Goal: Task Accomplishment & Management: Use online tool/utility

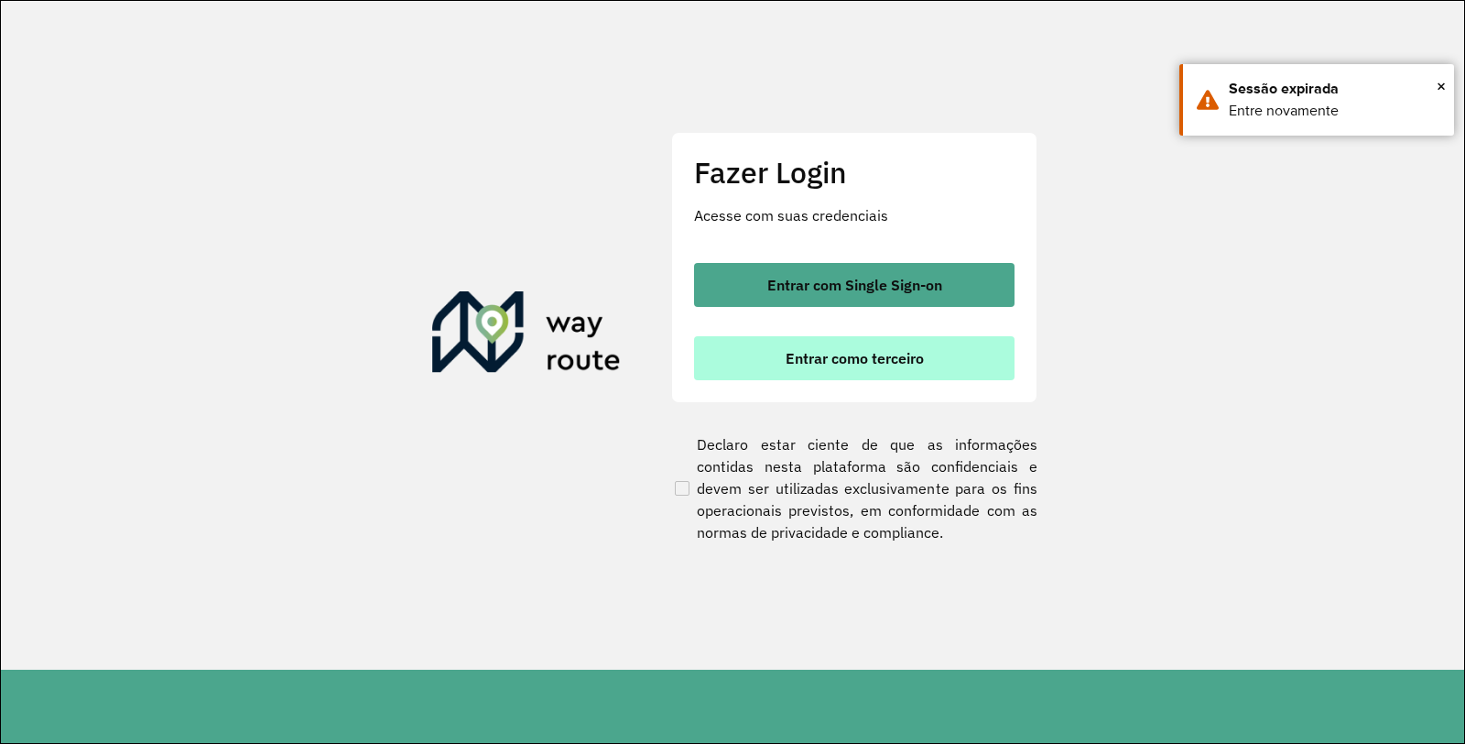
click at [907, 362] on span "Entrar como terceiro" at bounding box center [855, 358] width 138 height 15
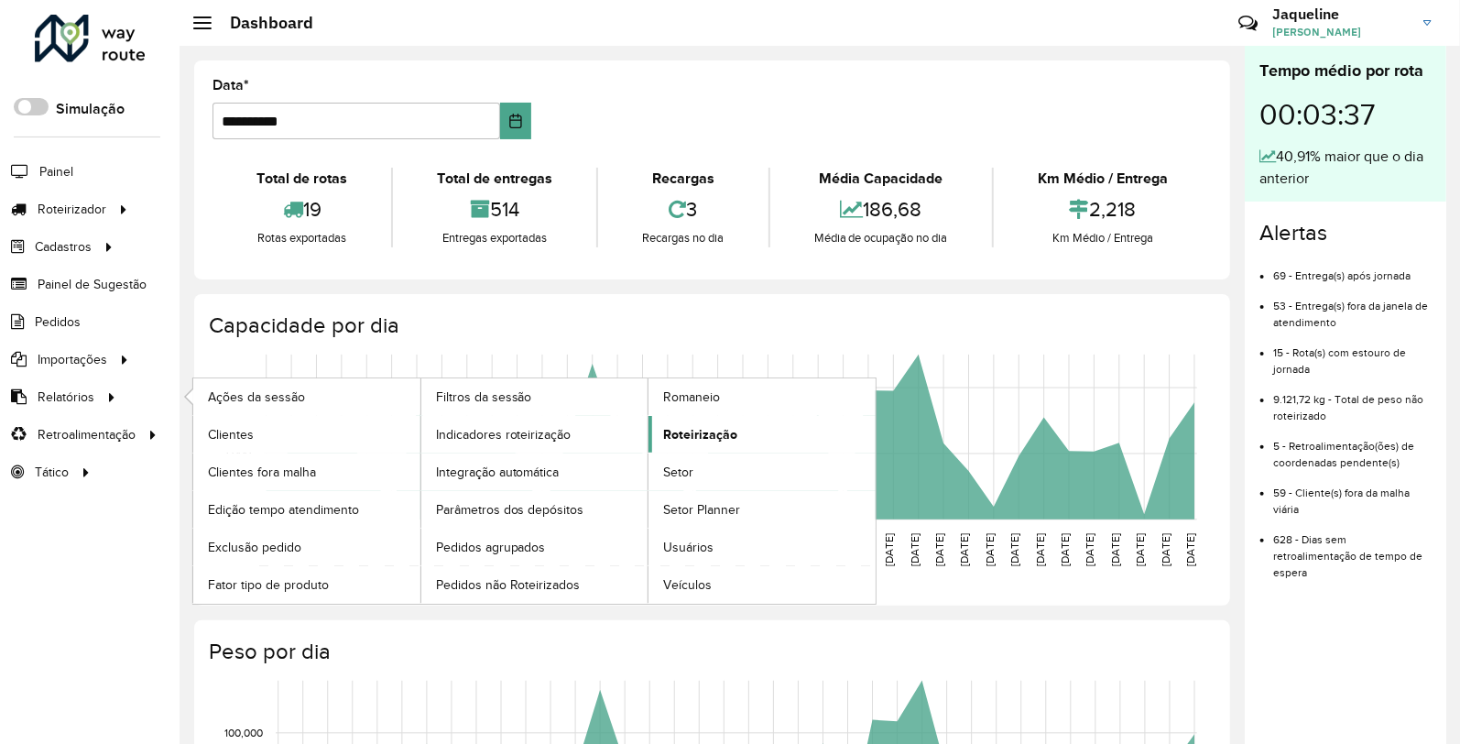
click at [712, 440] on span "Roteirização" at bounding box center [700, 434] width 74 height 19
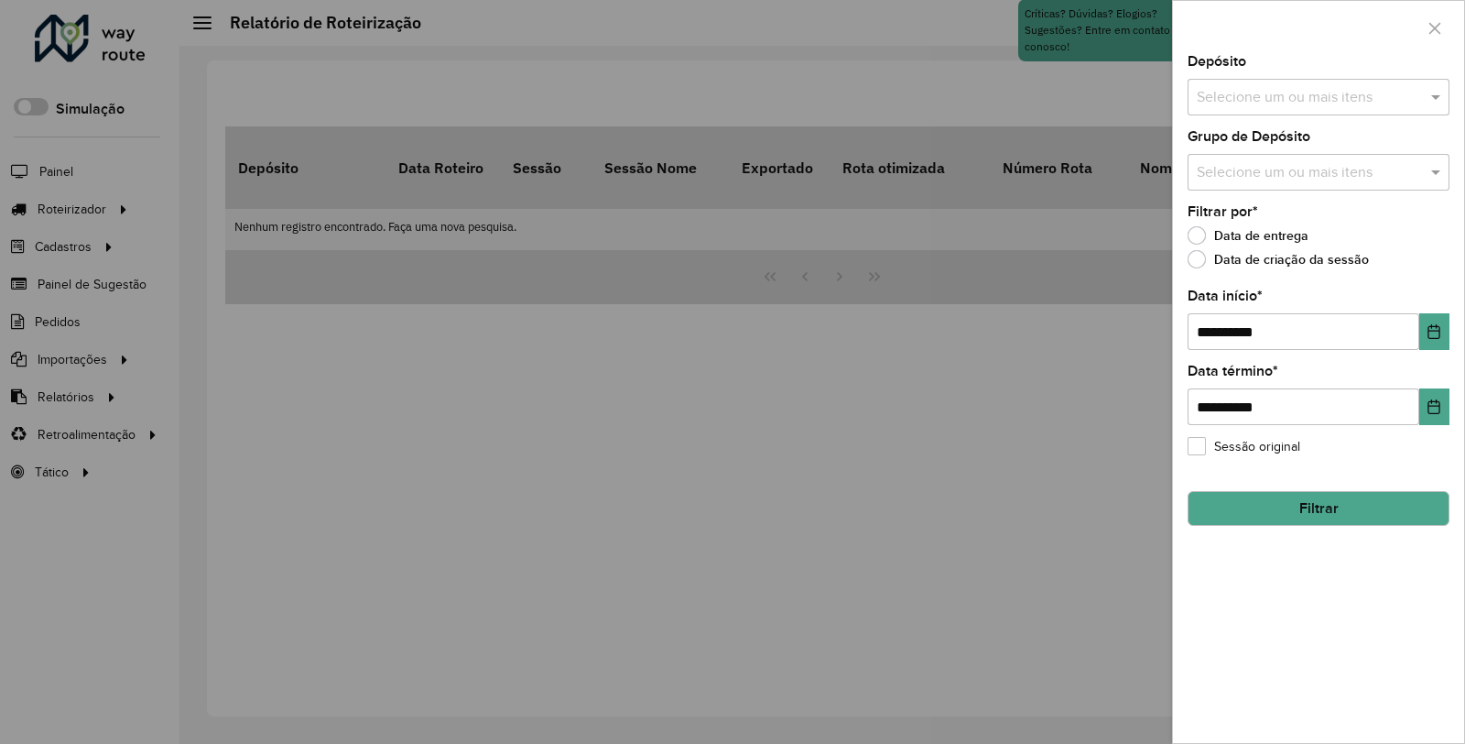
click at [1304, 99] on input "text" at bounding box center [1309, 98] width 234 height 22
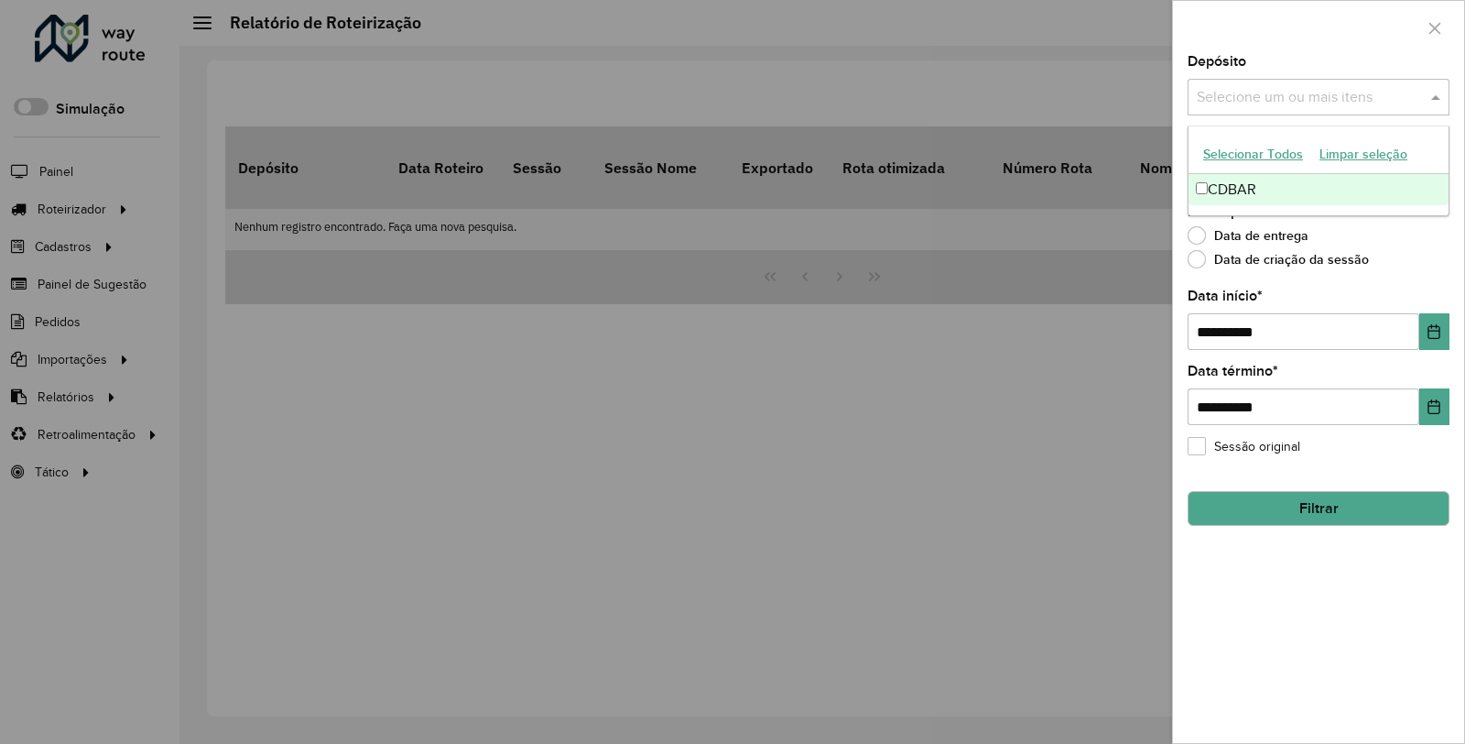
click at [1282, 185] on div "CDBAR" at bounding box center [1319, 189] width 260 height 31
click at [1443, 334] on button "Choose Date" at bounding box center [1434, 331] width 30 height 37
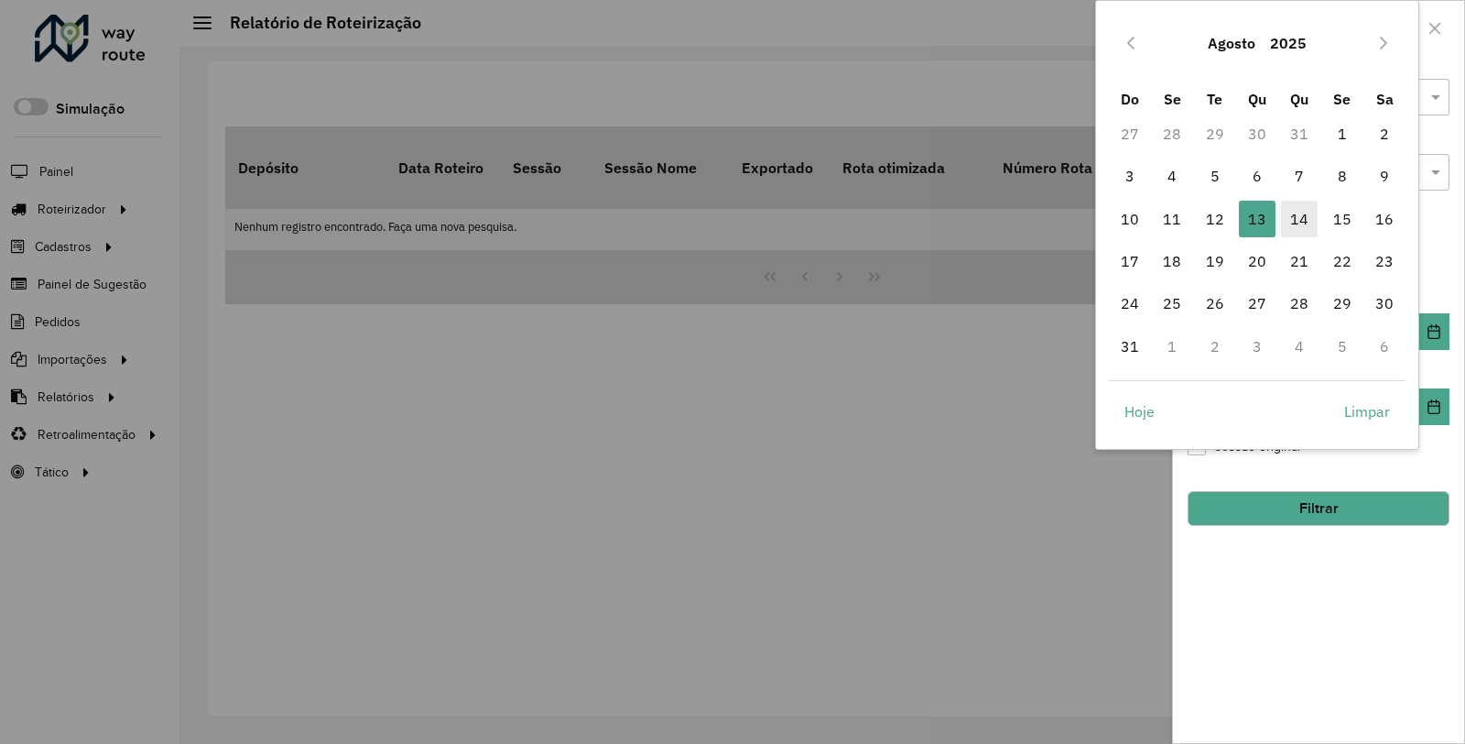
click at [1297, 217] on span "14" at bounding box center [1299, 219] width 37 height 37
type input "**********"
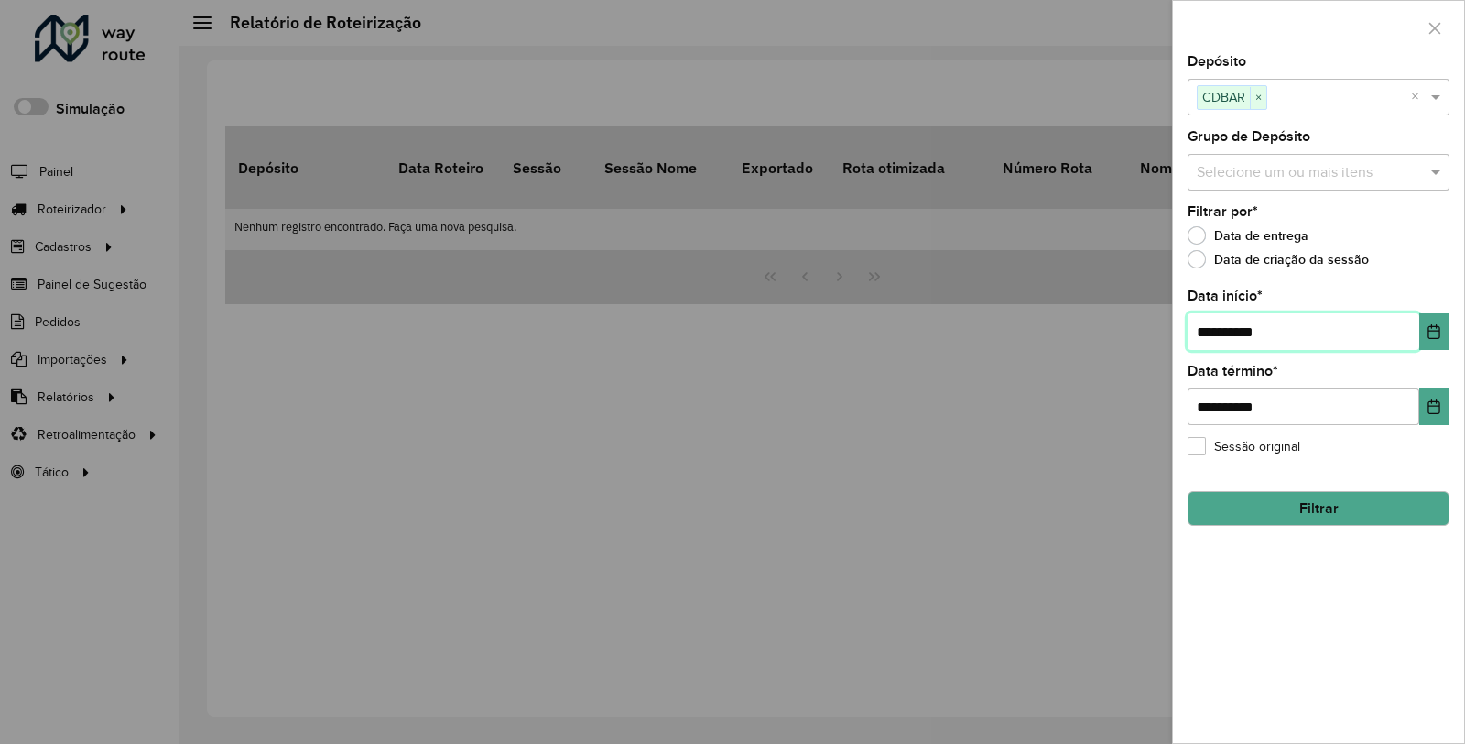
click at [1297, 217] on span "14" at bounding box center [1299, 219] width 37 height 37
click at [1316, 498] on button "Filtrar" at bounding box center [1319, 508] width 262 height 35
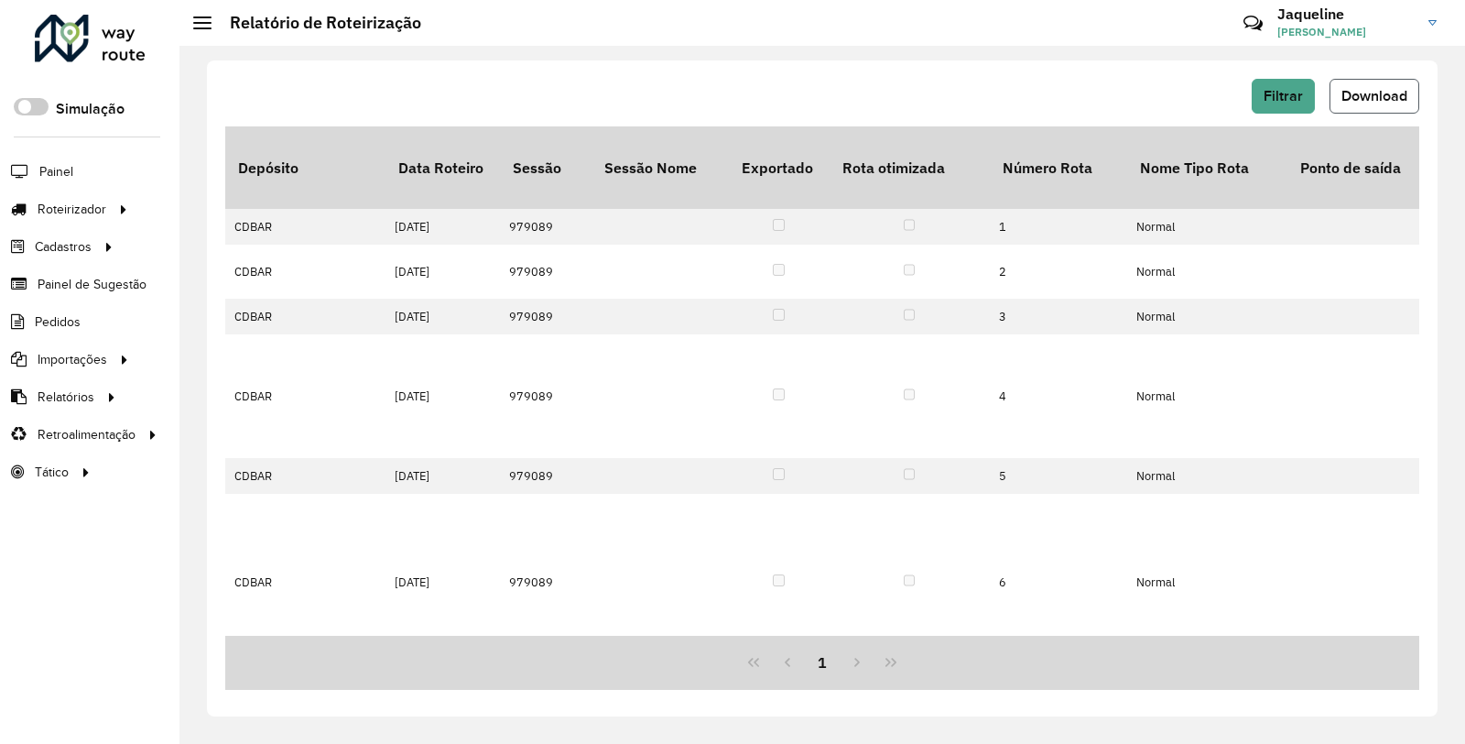
click at [1367, 99] on span "Download" at bounding box center [1375, 96] width 66 height 16
